Goal: Information Seeking & Learning: Check status

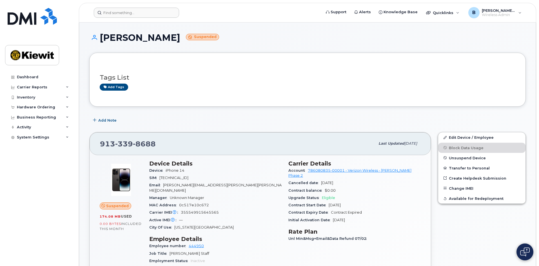
scroll to position [462, 0]
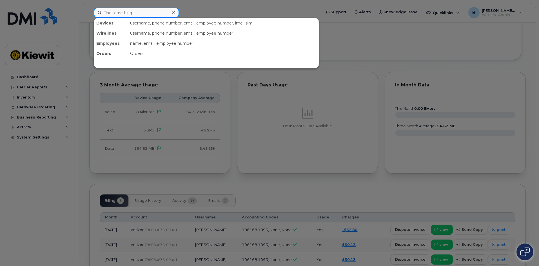
click at [117, 13] on input at bounding box center [136, 13] width 85 height 10
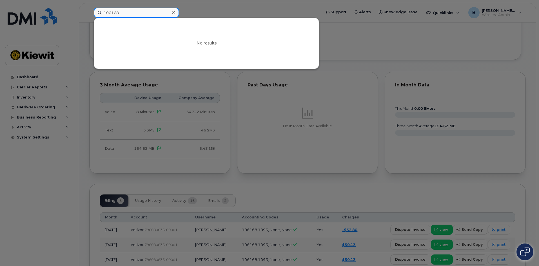
type input "106168"
click at [176, 12] on div at bounding box center [174, 12] width 8 height 8
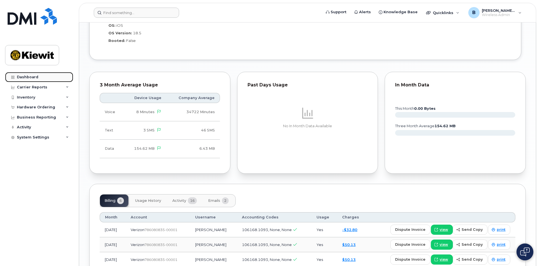
click at [27, 77] on div "Dashboard" at bounding box center [27, 77] width 21 height 5
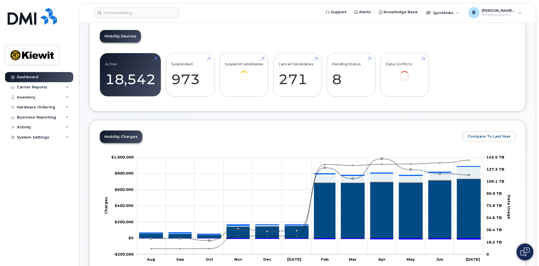
scroll to position [113, 0]
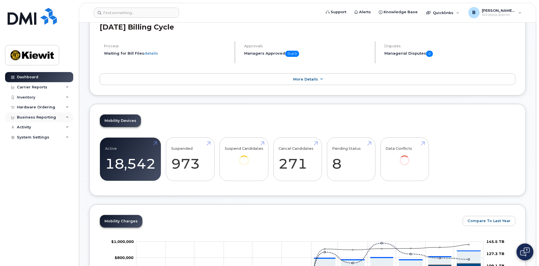
click at [65, 116] on div "Business Reporting" at bounding box center [39, 117] width 68 height 10
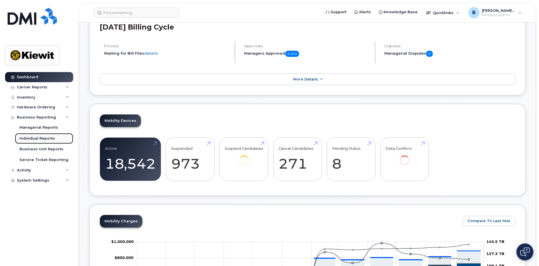
click at [45, 141] on div "Individual Reports" at bounding box center [37, 138] width 36 height 5
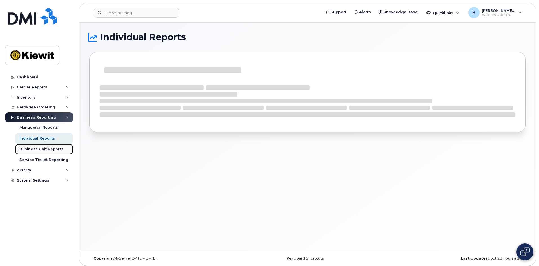
click at [57, 147] on div "Business Unit Reports" at bounding box center [41, 149] width 44 height 5
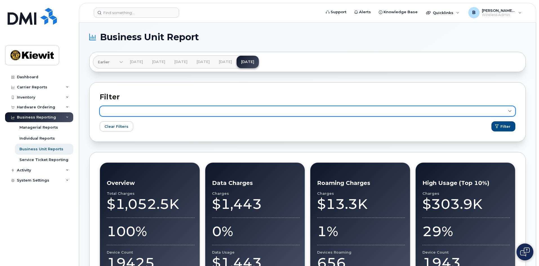
click at [511, 111] on icon at bounding box center [510, 112] width 4 height 4
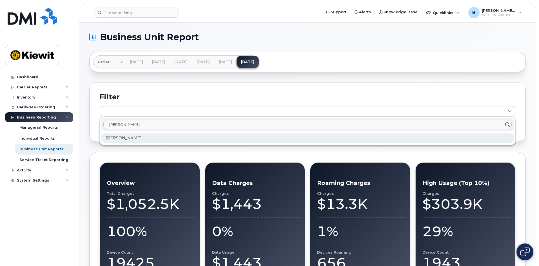
type input "[PERSON_NAME]"
click at [214, 137] on div "[PERSON_NAME]" at bounding box center [307, 138] width 413 height 9
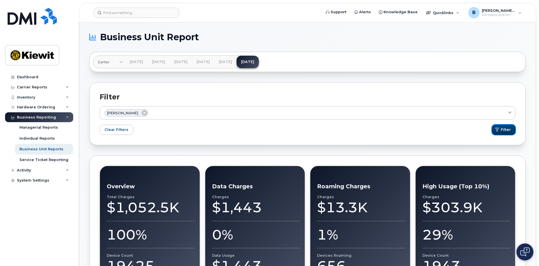
click at [504, 129] on span "Filter" at bounding box center [506, 129] width 10 height 5
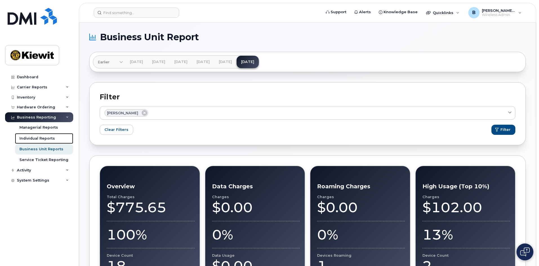
drag, startPoint x: 30, startPoint y: 138, endPoint x: 105, endPoint y: 145, distance: 75.1
click at [30, 138] on div "Individual Reports" at bounding box center [37, 138] width 36 height 5
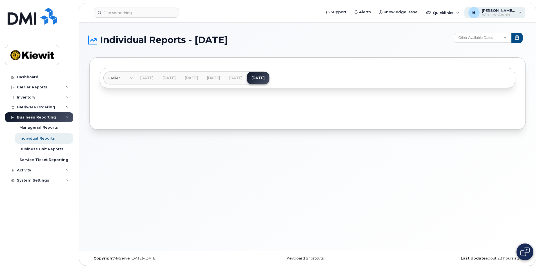
click at [496, 15] on span "Wireless Admin" at bounding box center [499, 15] width 34 height 5
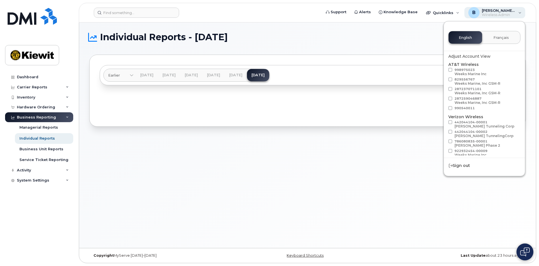
click at [504, 12] on span "[PERSON_NAME].[PERSON_NAME]" at bounding box center [499, 10] width 34 height 5
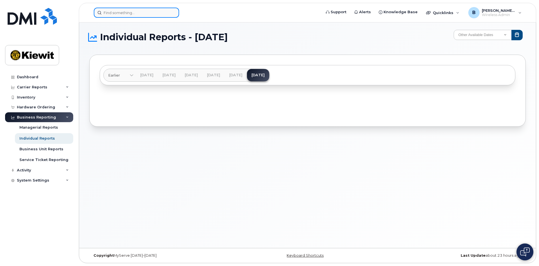
click at [145, 10] on input at bounding box center [136, 13] width 85 height 10
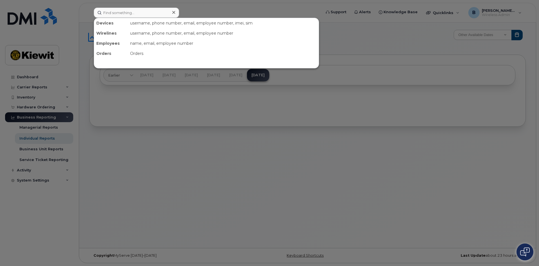
click at [174, 13] on icon at bounding box center [174, 12] width 3 height 3
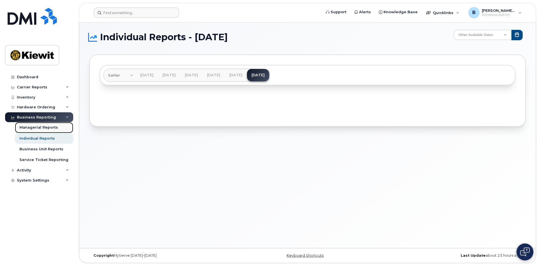
click at [48, 129] on div "Managerial Reports" at bounding box center [38, 127] width 39 height 5
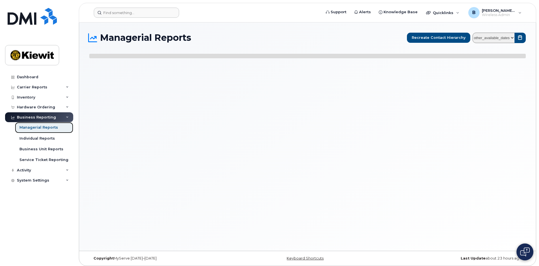
select select
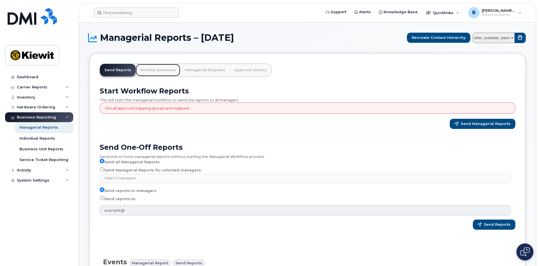
click at [158, 69] on link "Monthly Summary" at bounding box center [158, 70] width 45 height 12
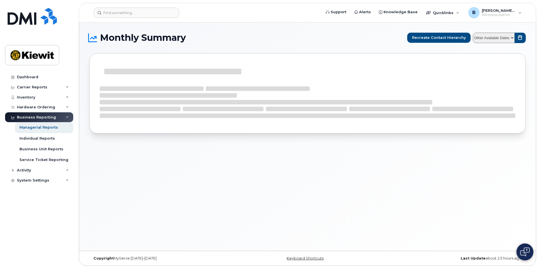
select select
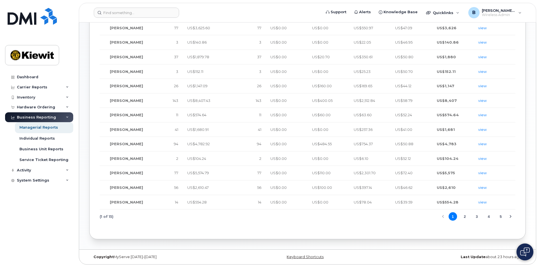
scroll to position [202, 0]
click at [467, 215] on button "2" at bounding box center [465, 215] width 8 height 8
click at [477, 216] on button "3" at bounding box center [477, 215] width 8 height 8
click at [488, 214] on button "4" at bounding box center [489, 215] width 8 height 8
click at [490, 217] on button "5" at bounding box center [489, 215] width 8 height 8
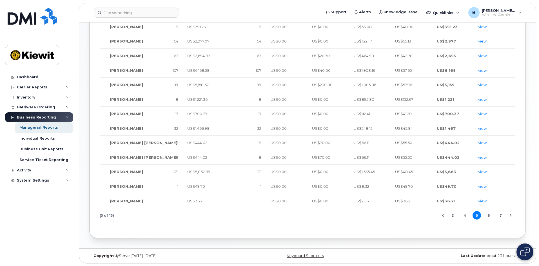
click at [489, 215] on button "6" at bounding box center [489, 215] width 8 height 8
click at [489, 215] on button "7" at bounding box center [489, 215] width 8 height 8
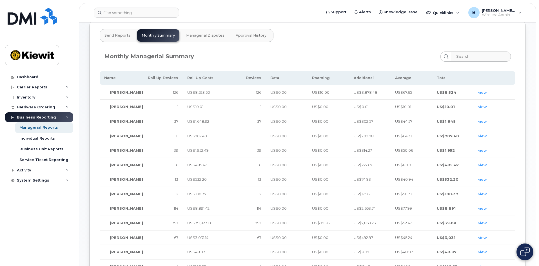
scroll to position [0, 0]
